Goal: Navigation & Orientation: Understand site structure

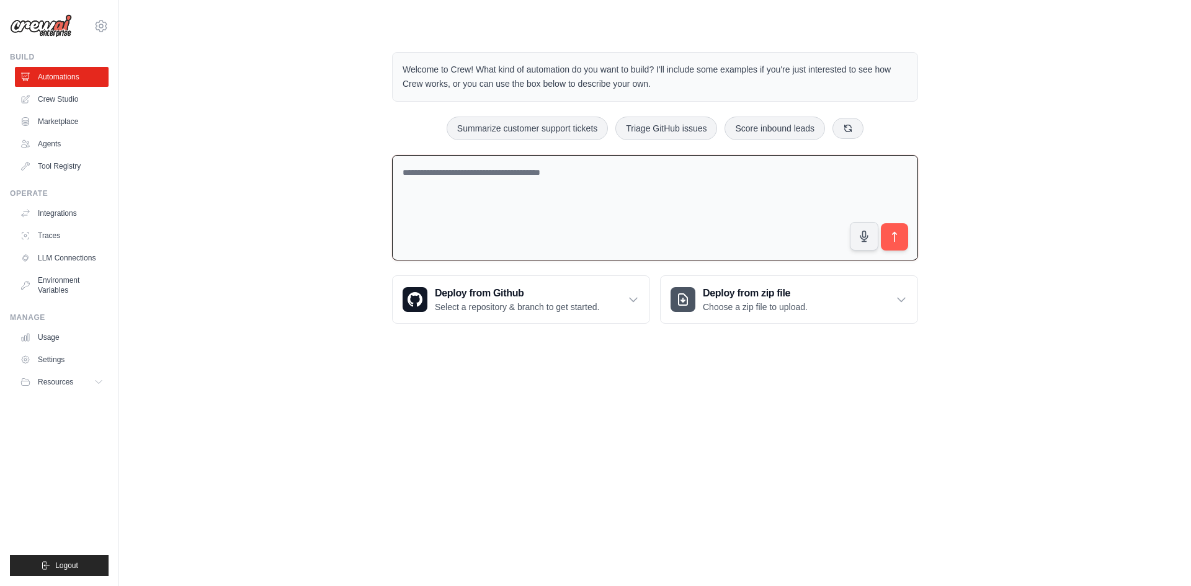
click at [487, 177] on textarea at bounding box center [655, 208] width 526 height 106
click at [71, 121] on link "Marketplace" at bounding box center [63, 122] width 94 height 20
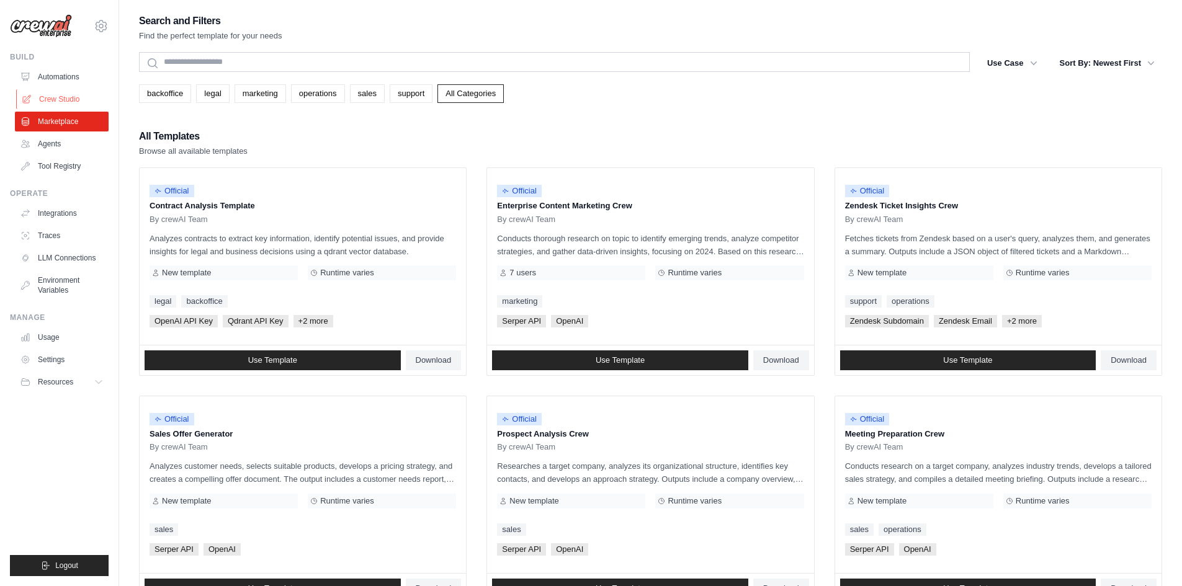
click at [63, 100] on link "Crew Studio" at bounding box center [63, 99] width 94 height 20
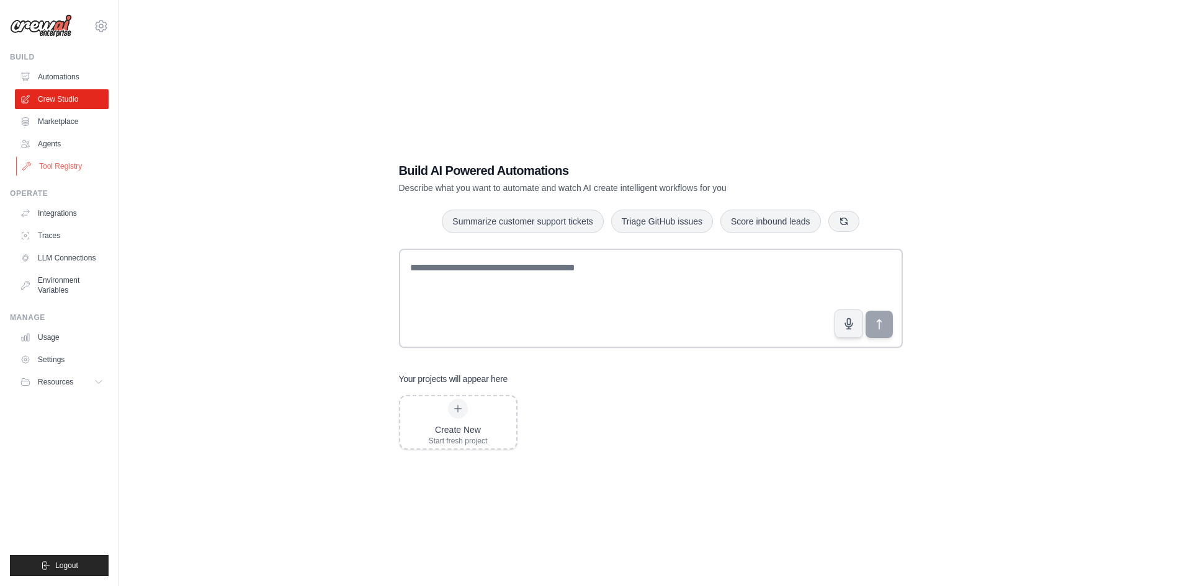
click at [70, 167] on link "Tool Registry" at bounding box center [63, 166] width 94 height 20
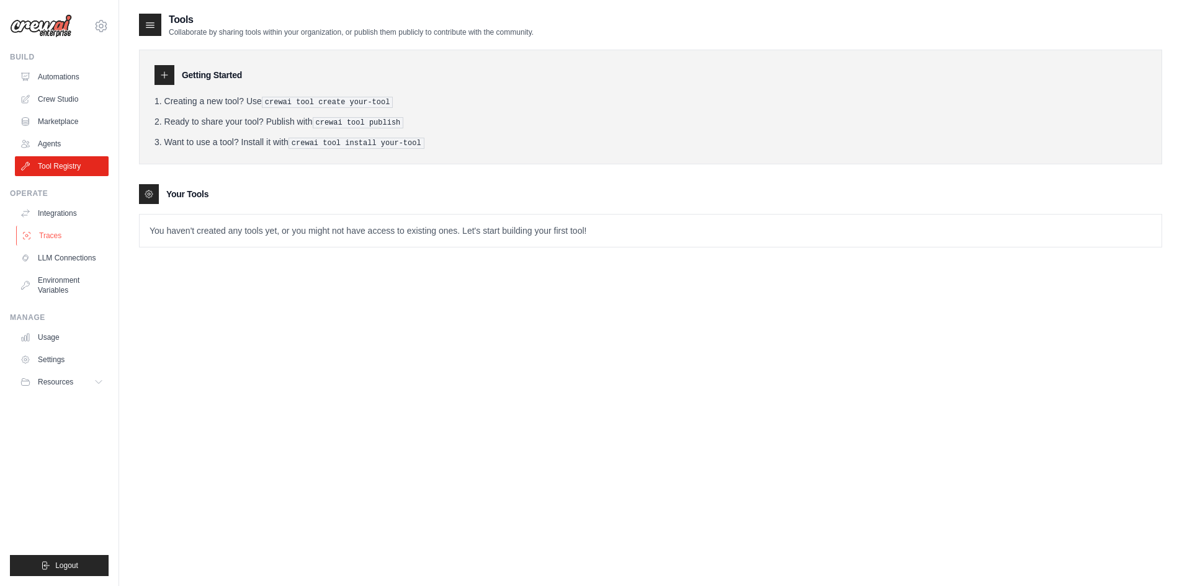
click at [61, 236] on link "Traces" at bounding box center [63, 236] width 94 height 20
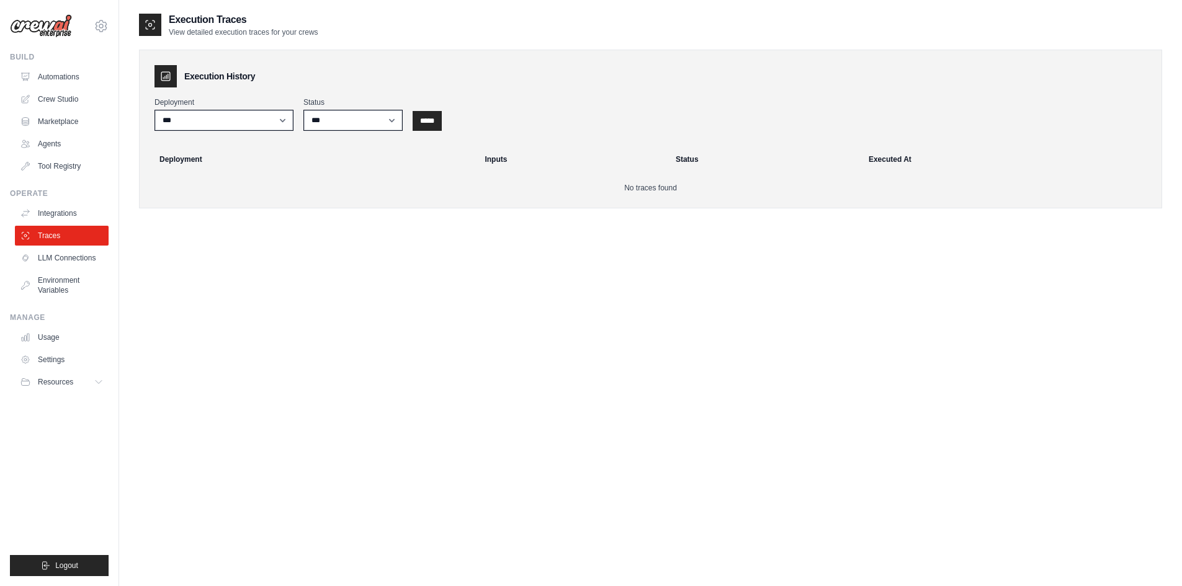
click at [58, 259] on link "LLM Connections" at bounding box center [62, 258] width 94 height 20
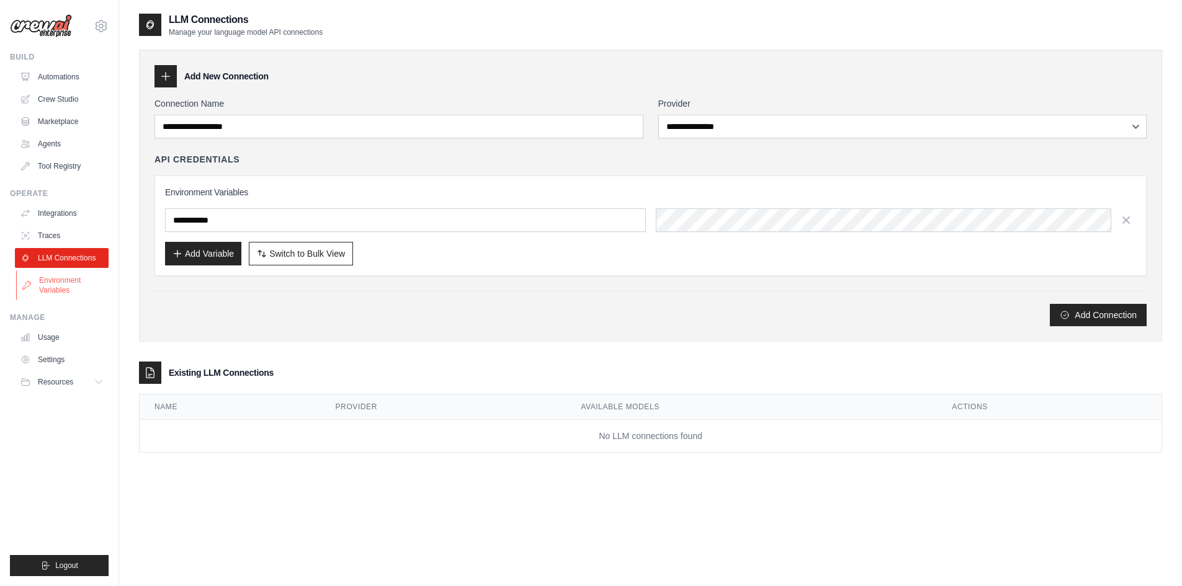
click at [52, 283] on link "Environment Variables" at bounding box center [63, 286] width 94 height 30
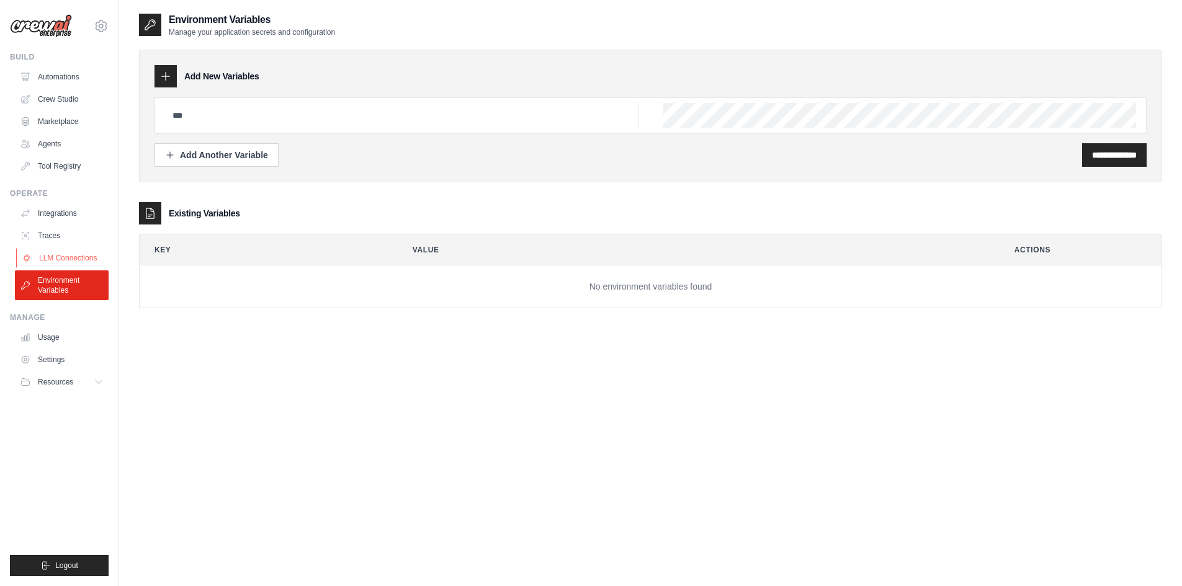
click at [46, 261] on link "LLM Connections" at bounding box center [63, 258] width 94 height 20
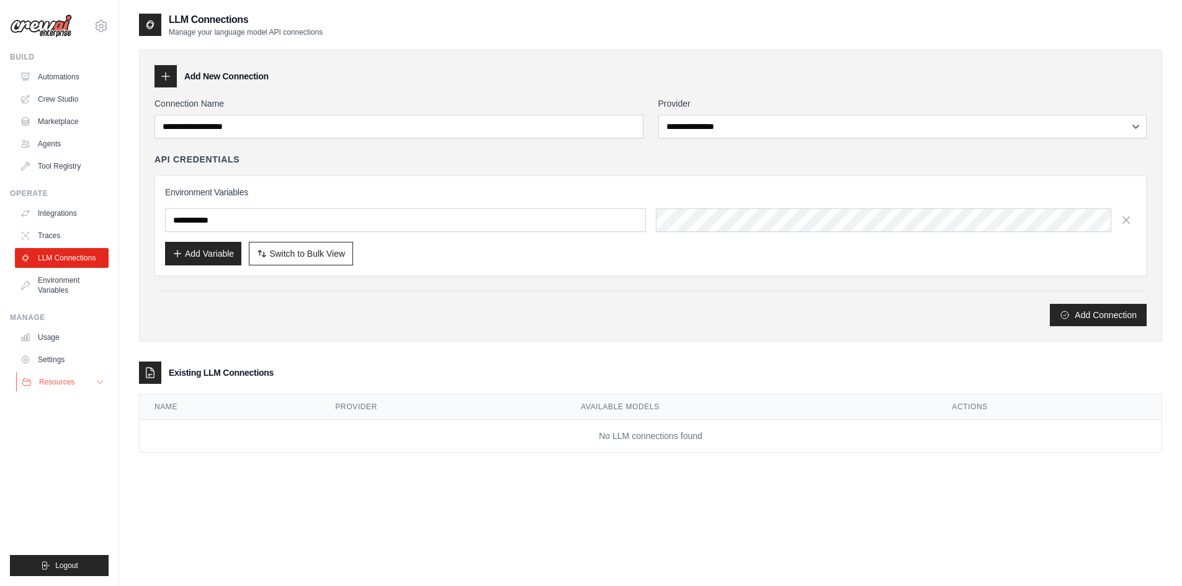
click at [98, 375] on button "Resources" at bounding box center [63, 382] width 94 height 20
